Goal: Task Accomplishment & Management: Manage account settings

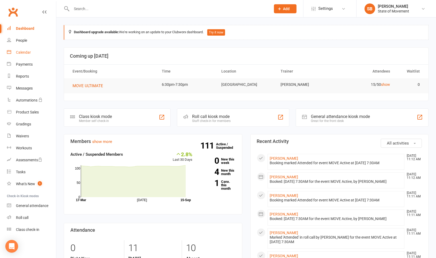
click at [19, 49] on link "Calendar" at bounding box center [31, 53] width 49 height 12
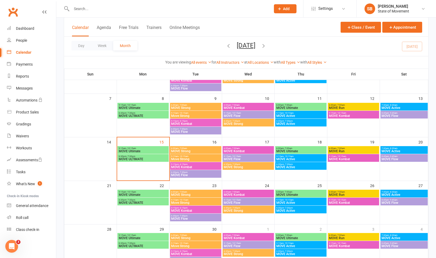
scroll to position [63, 0]
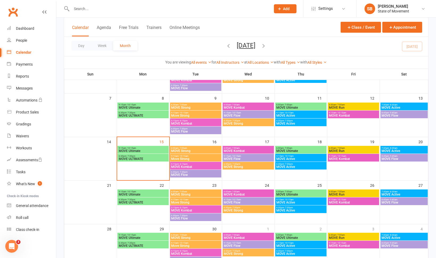
click at [191, 158] on span "Move Strong" at bounding box center [195, 158] width 49 height 3
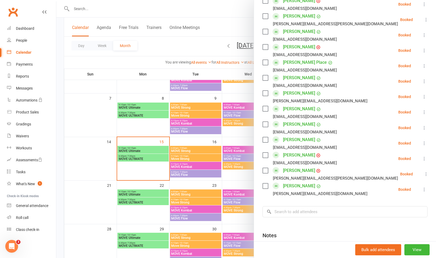
click at [422, 96] on icon at bounding box center [424, 96] width 5 height 5
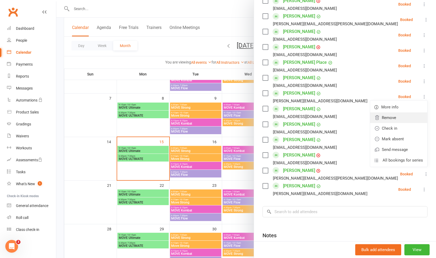
click at [393, 117] on link "Remove" at bounding box center [398, 117] width 57 height 11
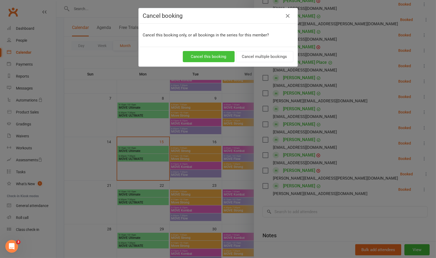
click at [213, 54] on button "Cancel this booking" at bounding box center [209, 56] width 52 height 11
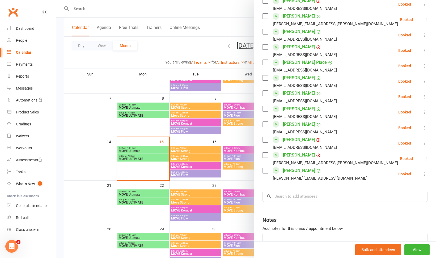
click at [182, 141] on div at bounding box center [246, 129] width 380 height 258
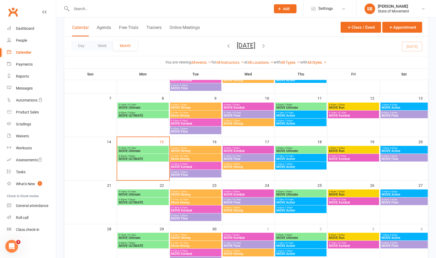
click at [185, 163] on span "- 6:15pm" at bounding box center [183, 164] width 9 height 2
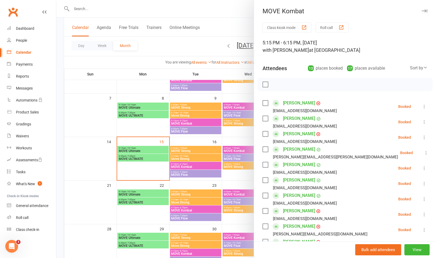
scroll to position [152, 0]
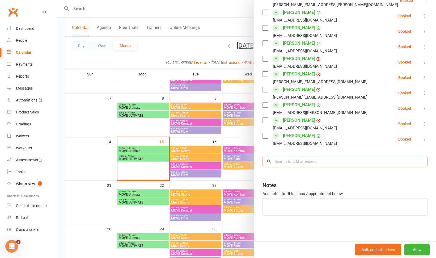
click at [311, 157] on input "search" at bounding box center [345, 161] width 165 height 11
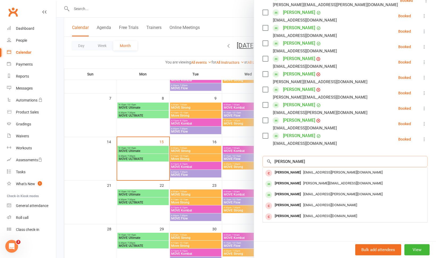
type input "[PERSON_NAME]"
click at [304, 181] on span "[PERSON_NAME][EMAIL_ADDRESS][DOMAIN_NAME]" at bounding box center [342, 183] width 79 height 4
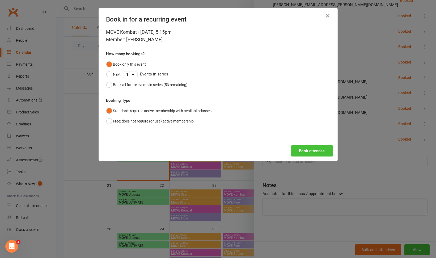
click at [314, 152] on button "Book attendee" at bounding box center [312, 150] width 42 height 11
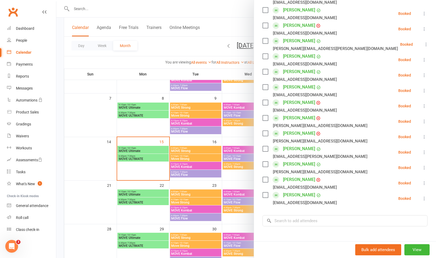
scroll to position [112, 0]
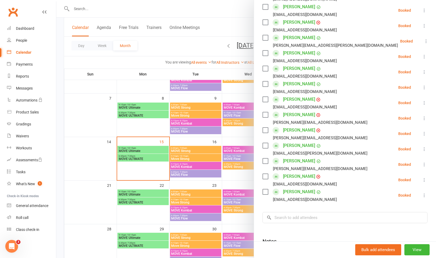
click at [127, 11] on div at bounding box center [246, 129] width 380 height 258
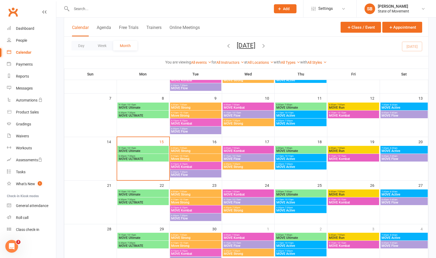
click at [125, 11] on input "text" at bounding box center [168, 8] width 197 height 7
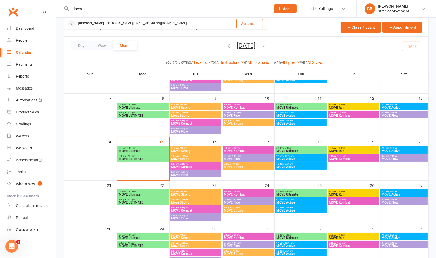
type input "ireen"
click at [116, 22] on div "[PERSON_NAME][EMAIL_ADDRESS][DOMAIN_NAME]" at bounding box center [147, 24] width 83 height 8
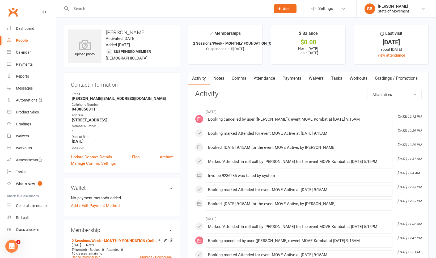
click at [150, 9] on input "text" at bounding box center [168, 8] width 197 height 7
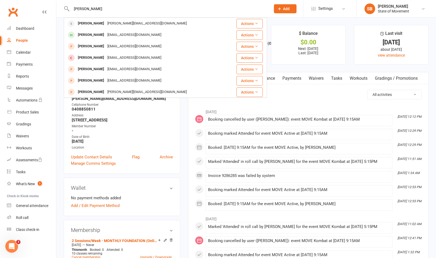
type input "[PERSON_NAME]"
click at [123, 25] on div "[PERSON_NAME][EMAIL_ADDRESS][DOMAIN_NAME]" at bounding box center [147, 24] width 83 height 8
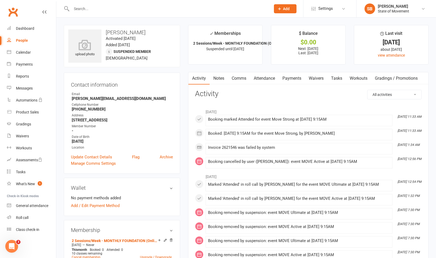
click at [86, 12] on input "text" at bounding box center [168, 8] width 197 height 7
click at [23, 30] on div "Dashboard" at bounding box center [25, 28] width 18 height 4
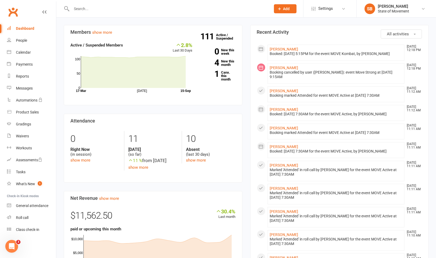
scroll to position [112, 0]
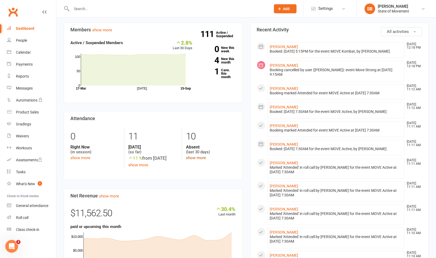
click at [194, 158] on link "show more" at bounding box center [196, 158] width 20 height 5
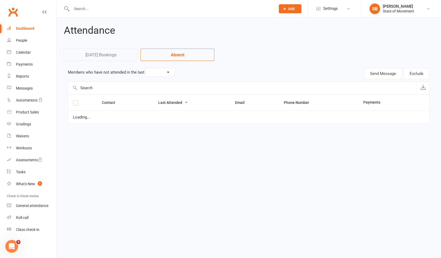
select select "30"
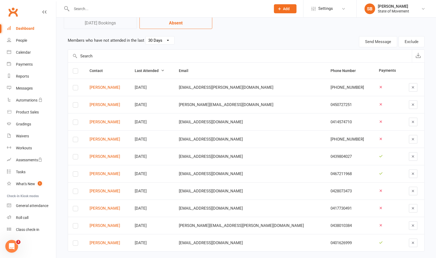
scroll to position [39, 0]
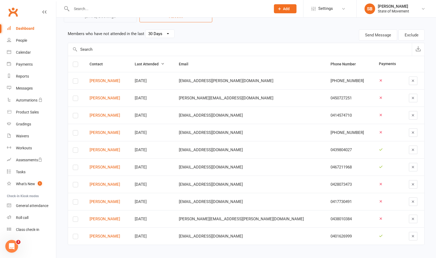
click at [180, 9] on input "text" at bounding box center [168, 8] width 197 height 7
type input "remed"
click at [143, 24] on div "[EMAIL_ADDRESS][DOMAIN_NAME]" at bounding box center [134, 24] width 57 height 8
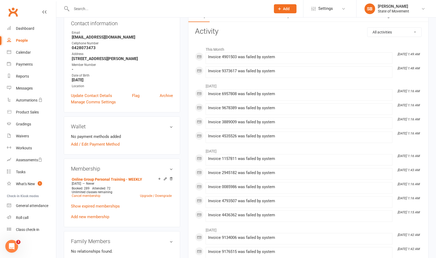
scroll to position [63, 0]
click at [96, 195] on link "Cancel membership" at bounding box center [86, 196] width 29 height 4
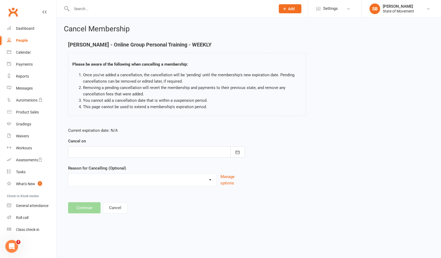
click at [136, 154] on div at bounding box center [156, 151] width 177 height 11
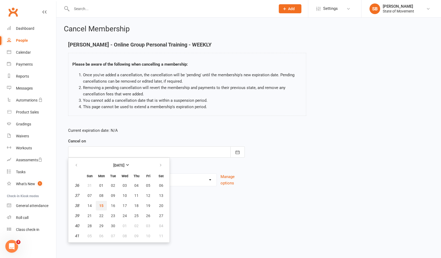
click at [100, 205] on span "15" at bounding box center [101, 206] width 4 height 4
type input "[DATE]"
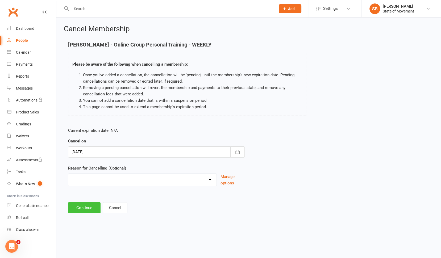
click at [86, 209] on button "Continue" at bounding box center [84, 207] width 32 height 11
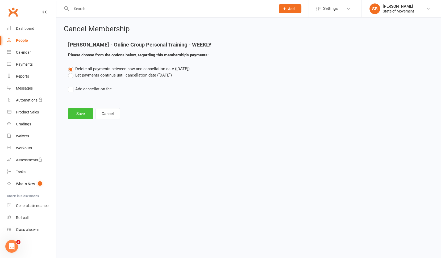
click at [77, 116] on button "Save" at bounding box center [80, 113] width 25 height 11
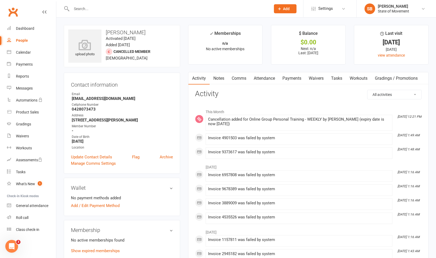
click at [100, 7] on input "text" at bounding box center [168, 8] width 197 height 7
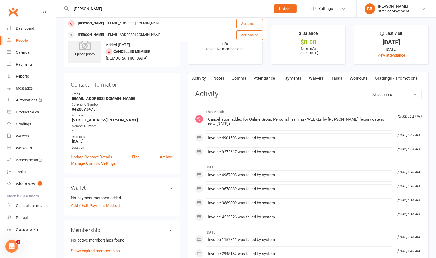
type input "[PERSON_NAME]"
click at [96, 33] on div "[PERSON_NAME]" at bounding box center [91, 35] width 30 height 8
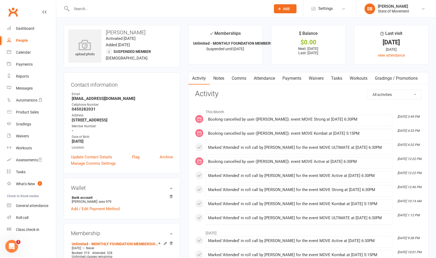
click at [78, 11] on input "text" at bounding box center [168, 8] width 197 height 7
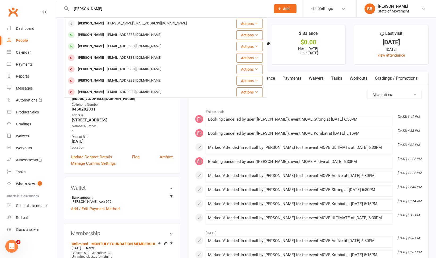
type input "[PERSON_NAME]"
click at [90, 23] on div "[PERSON_NAME]" at bounding box center [91, 24] width 30 height 8
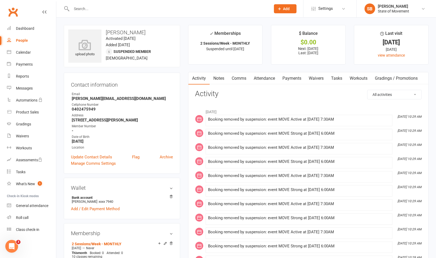
click at [160, 9] on input "text" at bounding box center [168, 8] width 197 height 7
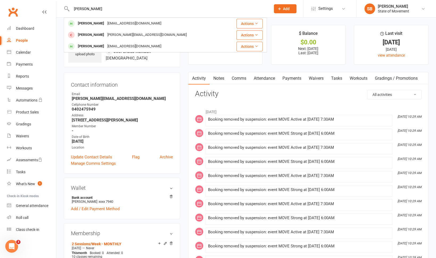
type input "[PERSON_NAME]"
click at [145, 23] on div "[EMAIL_ADDRESS][DOMAIN_NAME]" at bounding box center [134, 24] width 57 height 8
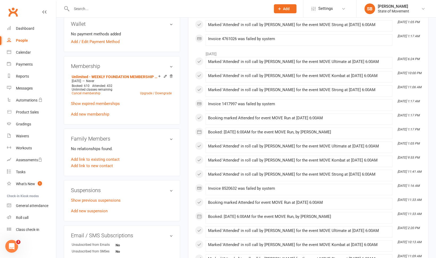
scroll to position [169, 0]
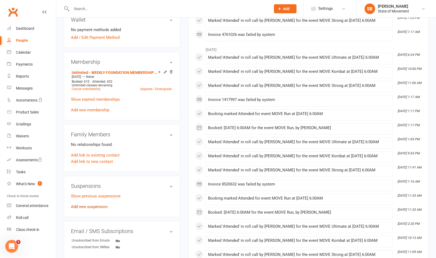
click at [100, 206] on link "Add new suspension" at bounding box center [89, 206] width 37 height 5
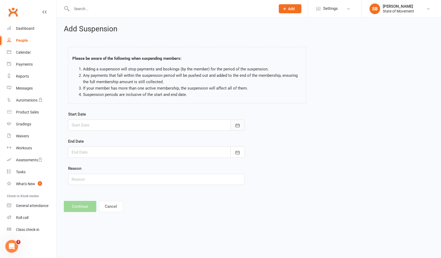
click at [241, 124] on button "button" at bounding box center [237, 125] width 14 height 11
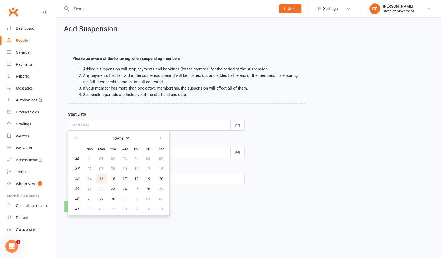
click at [100, 180] on span "15" at bounding box center [101, 179] width 4 height 4
type input "[DATE]"
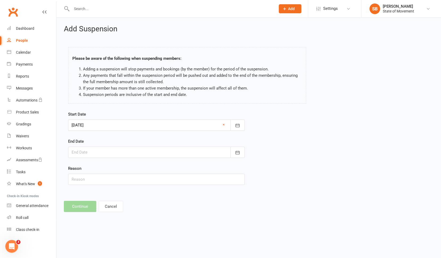
click at [101, 154] on div at bounding box center [156, 152] width 177 height 11
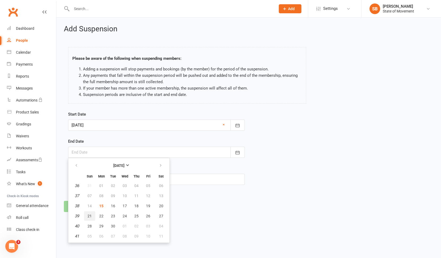
click at [90, 211] on button "21" at bounding box center [89, 216] width 11 height 10
type input "[DATE]"
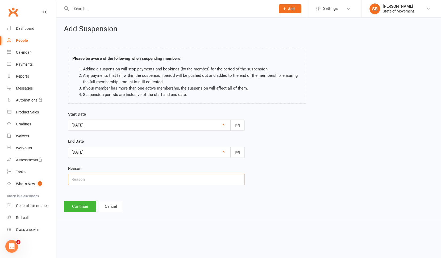
click at [89, 180] on input "text" at bounding box center [156, 179] width 177 height 11
type input "Careers Leave"
click at [83, 206] on button "Continue" at bounding box center [80, 206] width 32 height 11
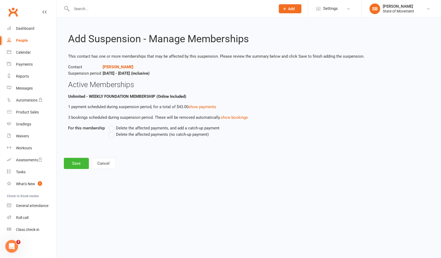
click at [112, 134] on label "Delete the affected payments (no catch-up payment)" at bounding box center [159, 134] width 100 height 6
click at [112, 131] on input "Delete the affected payments (no catch-up payment)" at bounding box center [110, 131] width 3 height 0
click at [81, 163] on button "Save" at bounding box center [76, 163] width 25 height 11
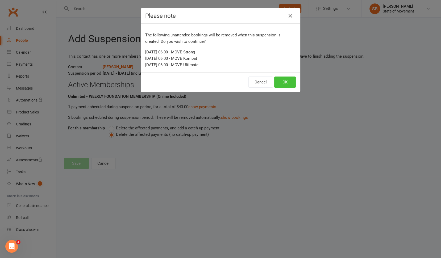
click at [286, 83] on button "OK" at bounding box center [285, 82] width 22 height 11
